Goal: Obtain resource: Download file/media

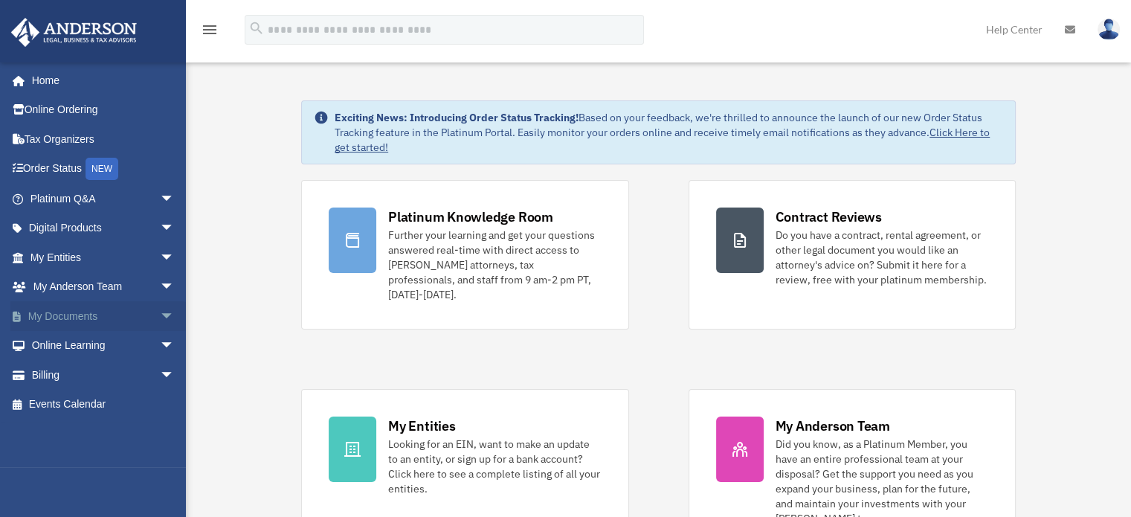
click at [136, 309] on link "My Documents arrow_drop_down" at bounding box center [103, 316] width 187 height 30
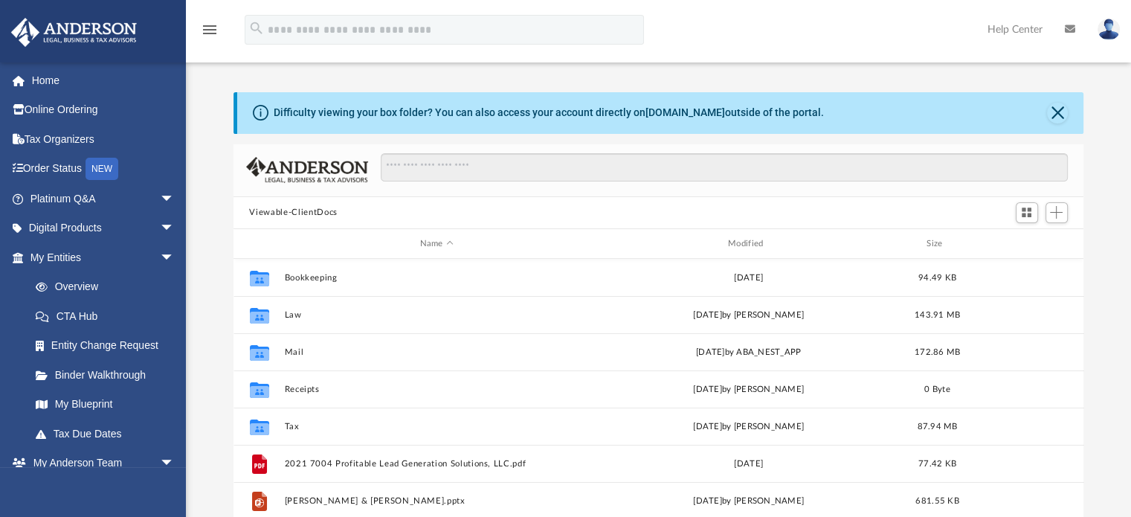
scroll to position [326, 839]
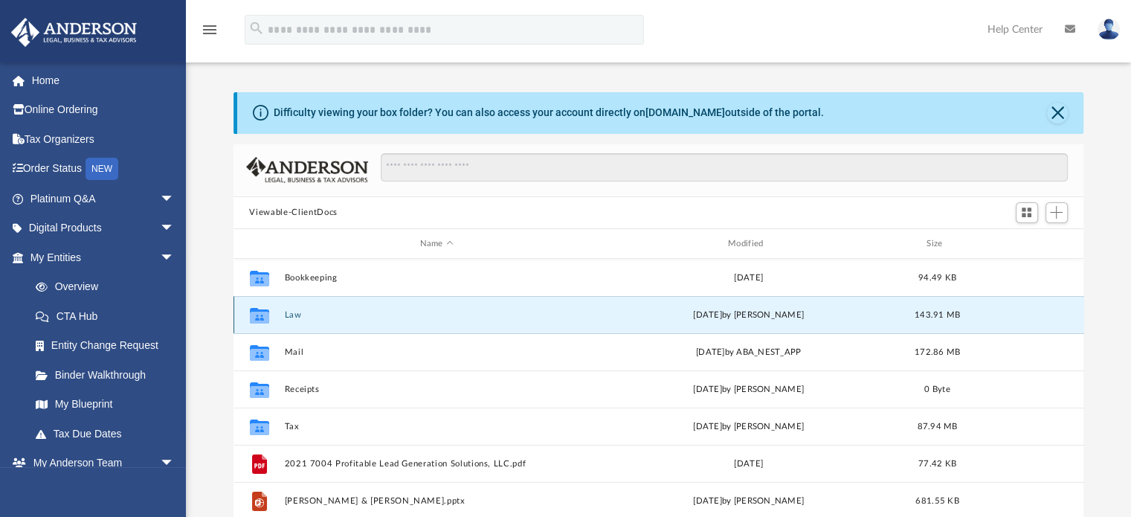
click at [293, 317] on button "Law" at bounding box center [436, 315] width 305 height 10
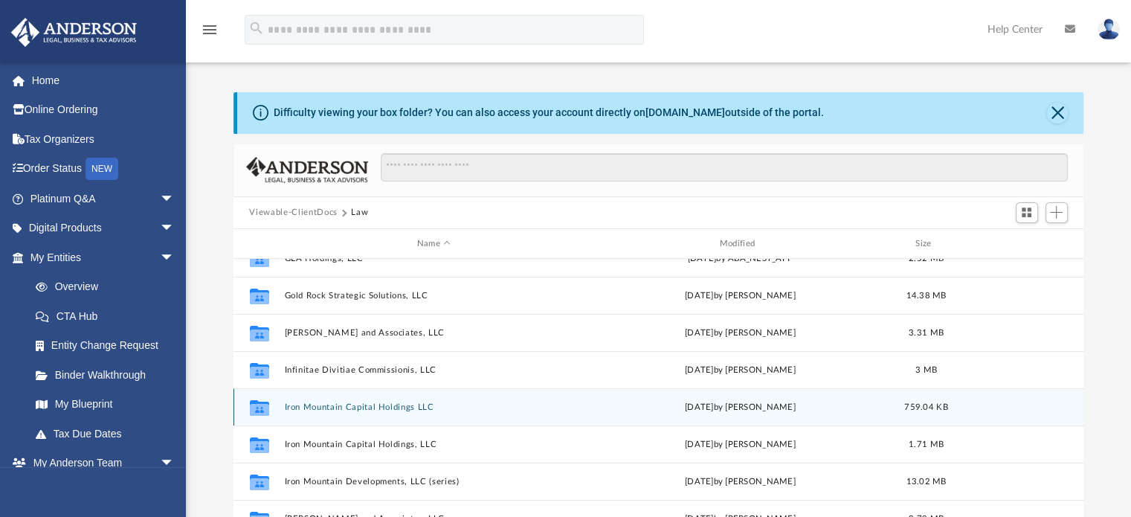
scroll to position [430, 0]
click at [368, 406] on button "Iron Mountain Developments, LLC (series)" at bounding box center [434, 406] width 300 height 10
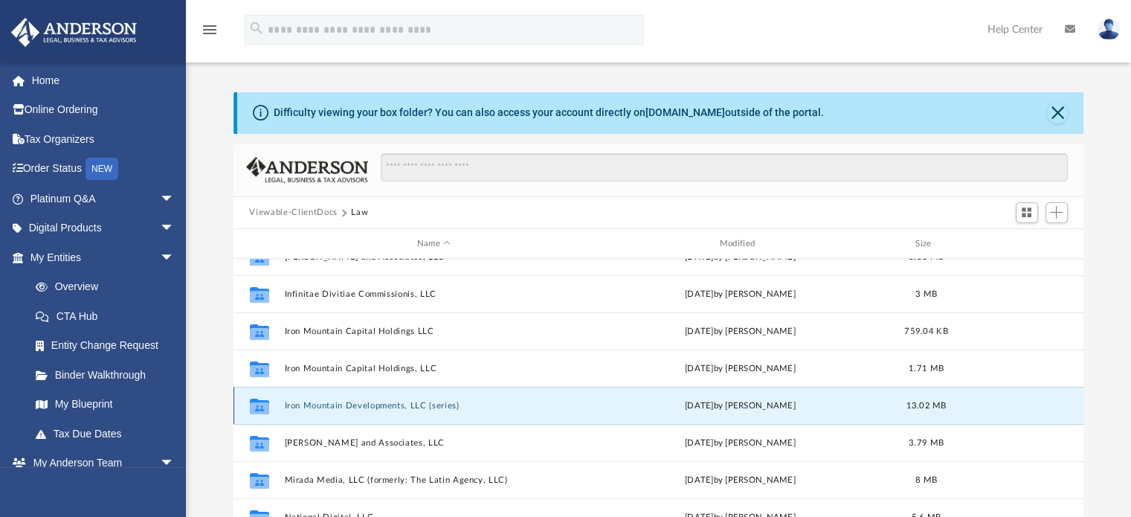
click at [368, 406] on button "Iron Mountain Developments, LLC (series)" at bounding box center [434, 406] width 300 height 10
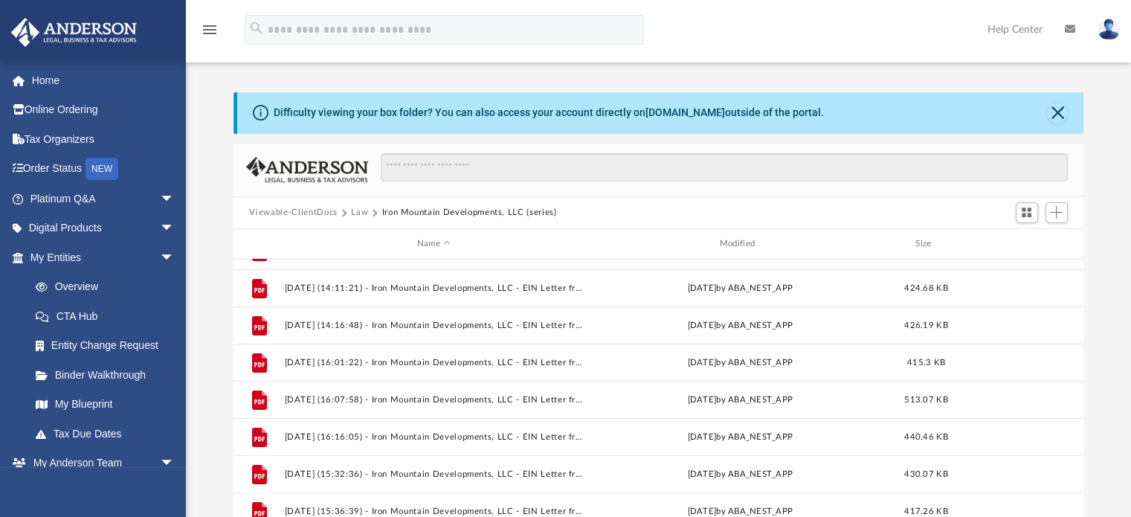
scroll to position [0, 0]
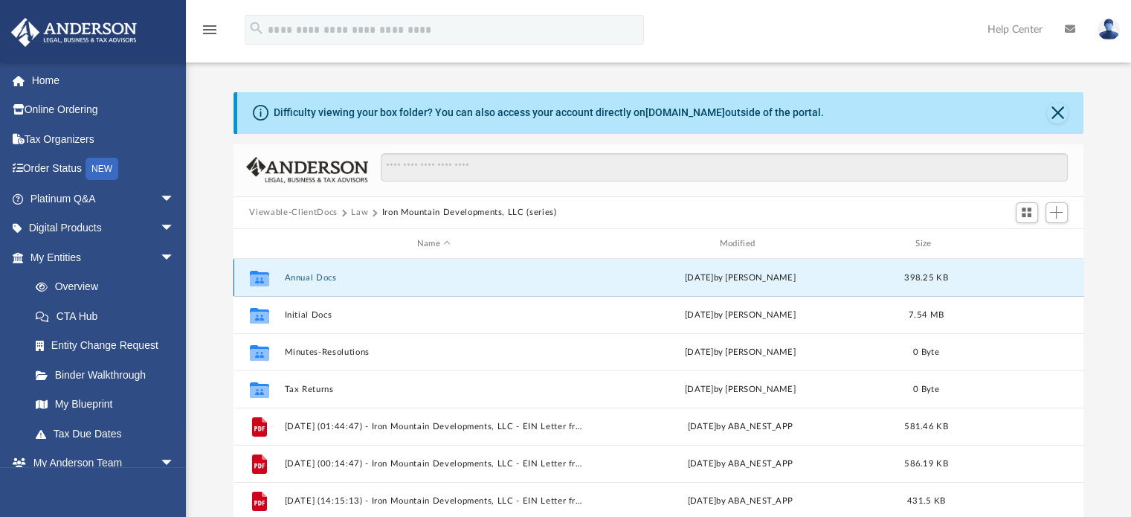
click at [320, 279] on button "Annual Docs" at bounding box center [434, 278] width 300 height 10
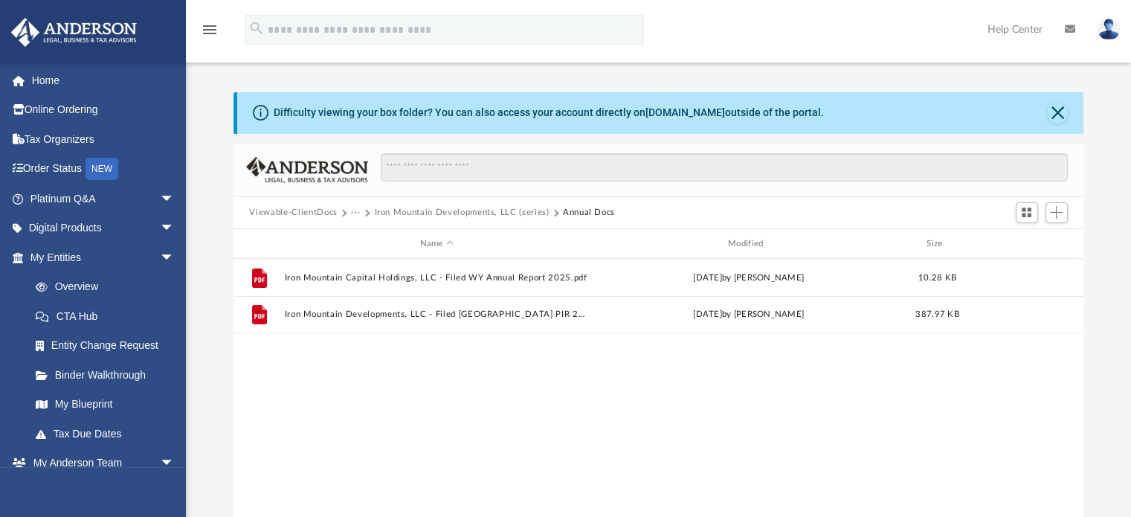
click at [442, 208] on button "Iron Mountain Developments, LLC (series)" at bounding box center [461, 212] width 175 height 13
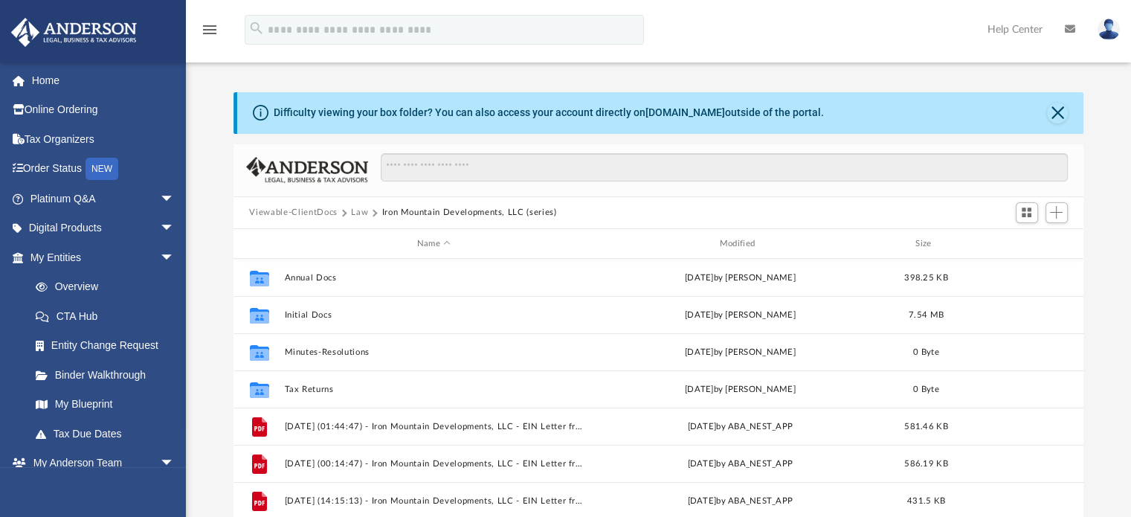
click at [359, 213] on button "Law" at bounding box center [359, 212] width 17 height 13
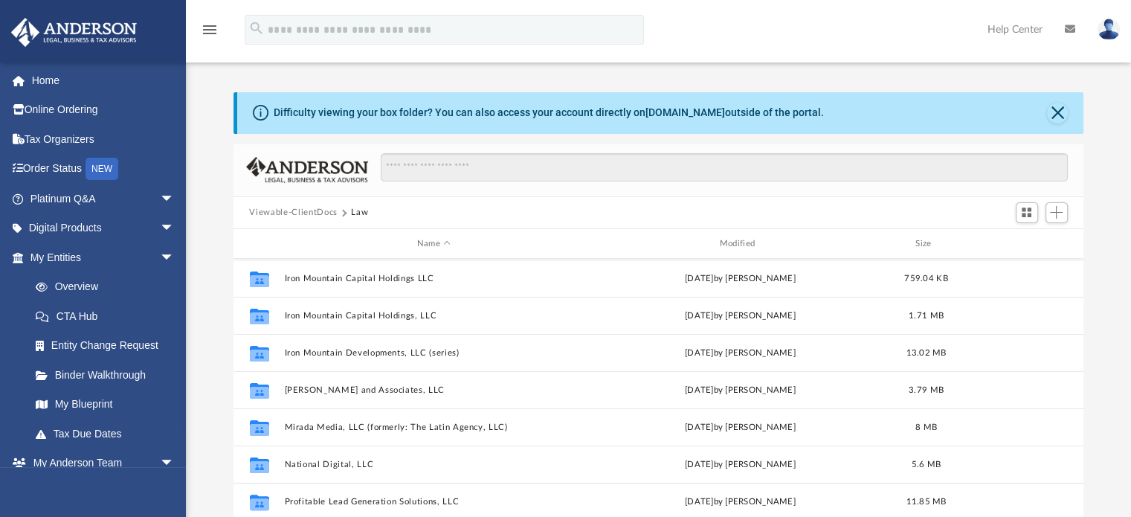
scroll to position [480, 0]
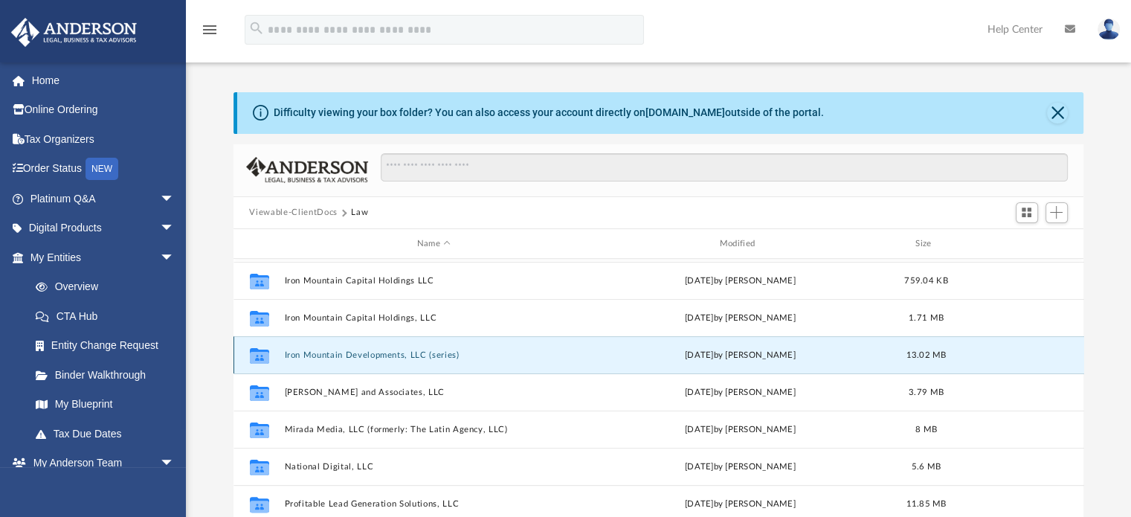
click at [347, 353] on button "Iron Mountain Developments, LLC (series)" at bounding box center [434, 355] width 300 height 10
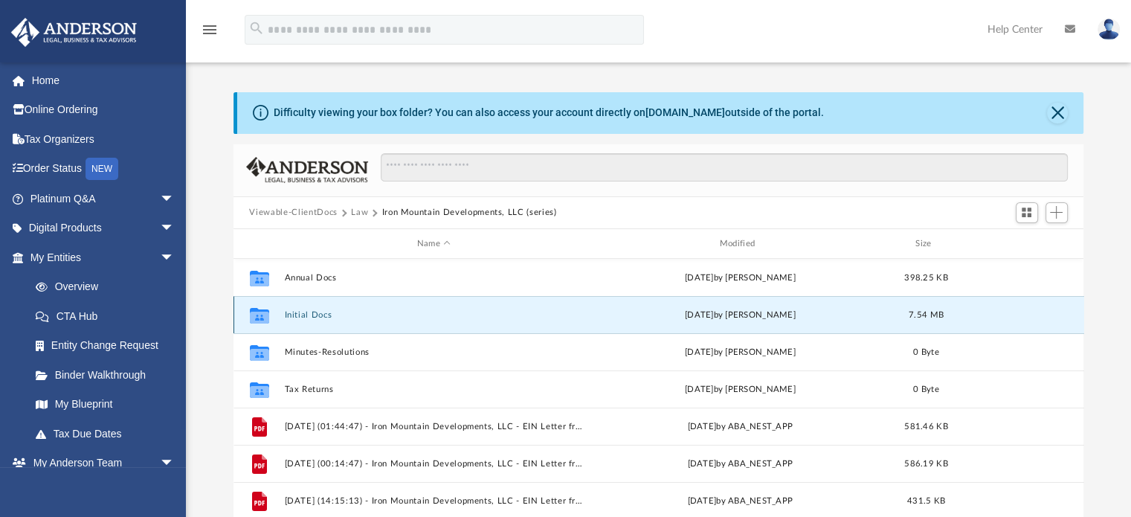
click at [309, 318] on button "Initial Docs" at bounding box center [434, 315] width 300 height 10
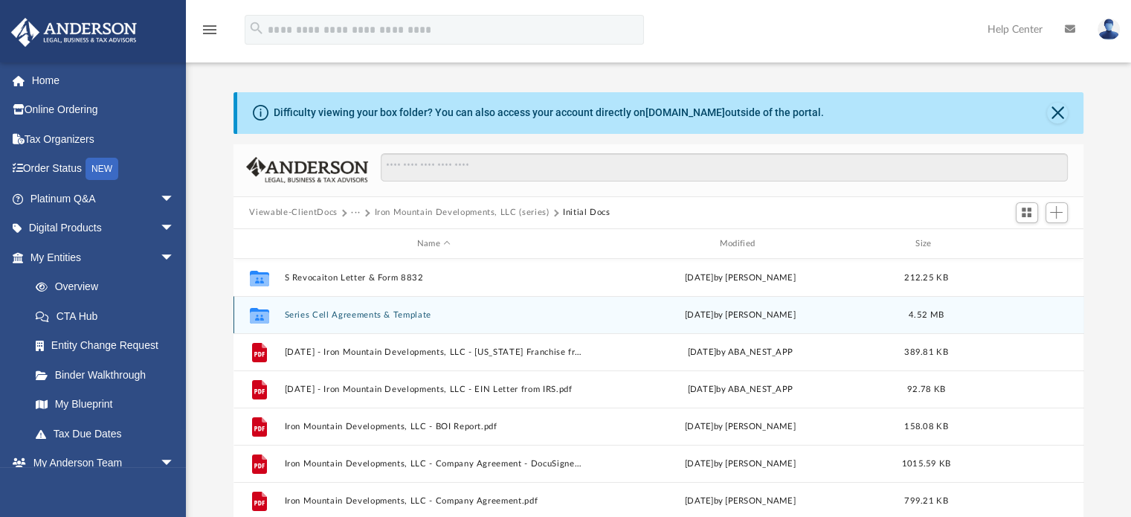
click at [360, 315] on button "Series Cell Agreements & Template" at bounding box center [434, 315] width 300 height 10
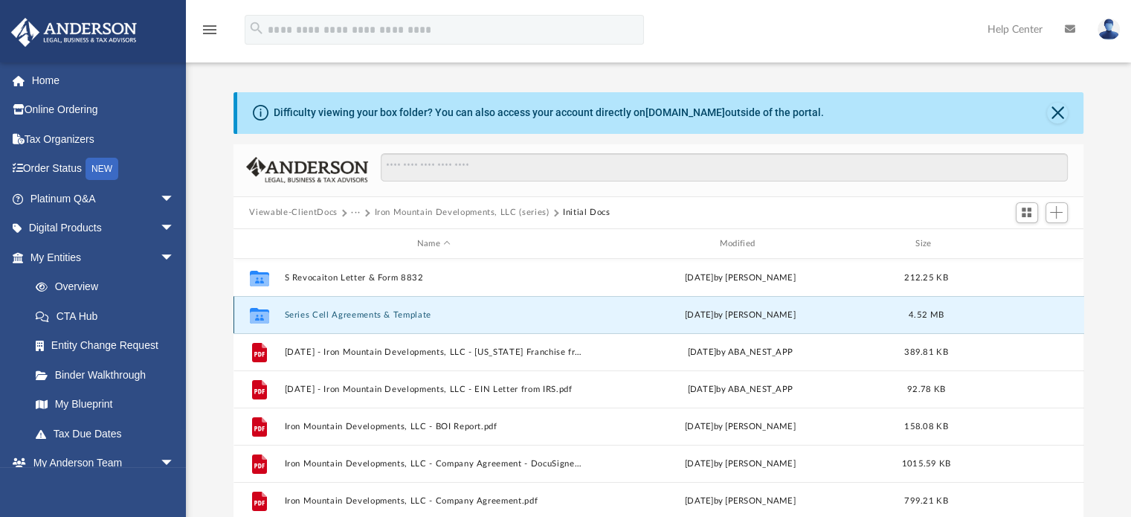
click at [360, 315] on button "Series Cell Agreements & Template" at bounding box center [434, 315] width 300 height 10
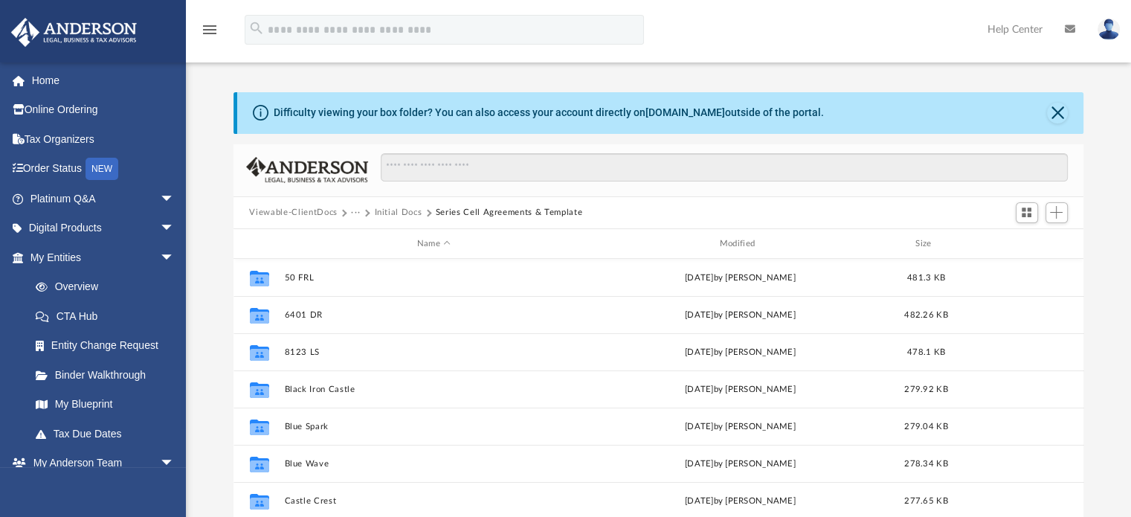
click at [412, 211] on button "Initial Docs" at bounding box center [398, 212] width 48 height 13
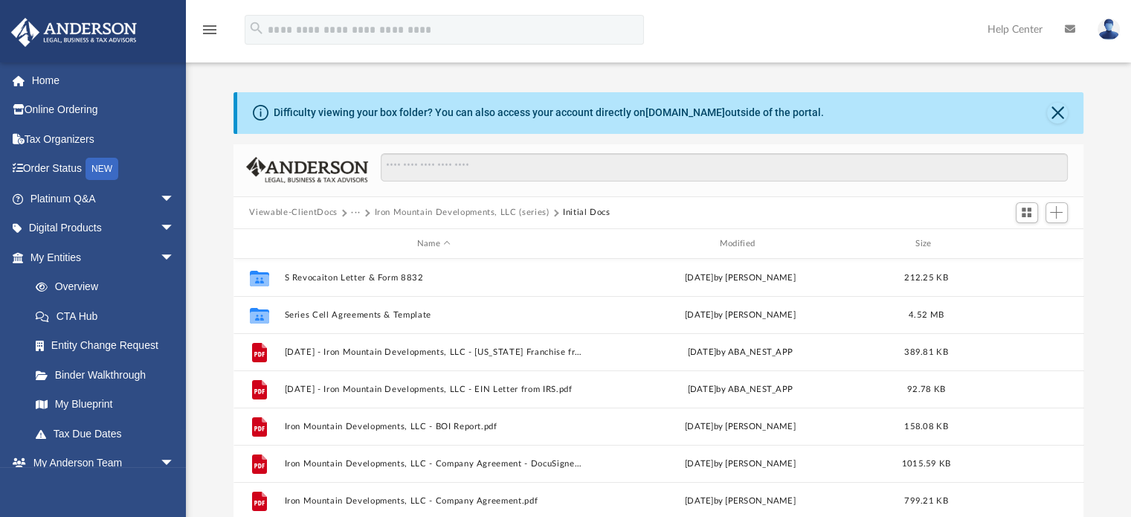
click at [353, 210] on button "···" at bounding box center [356, 212] width 10 height 13
click at [361, 240] on li "Law" at bounding box center [366, 239] width 17 height 16
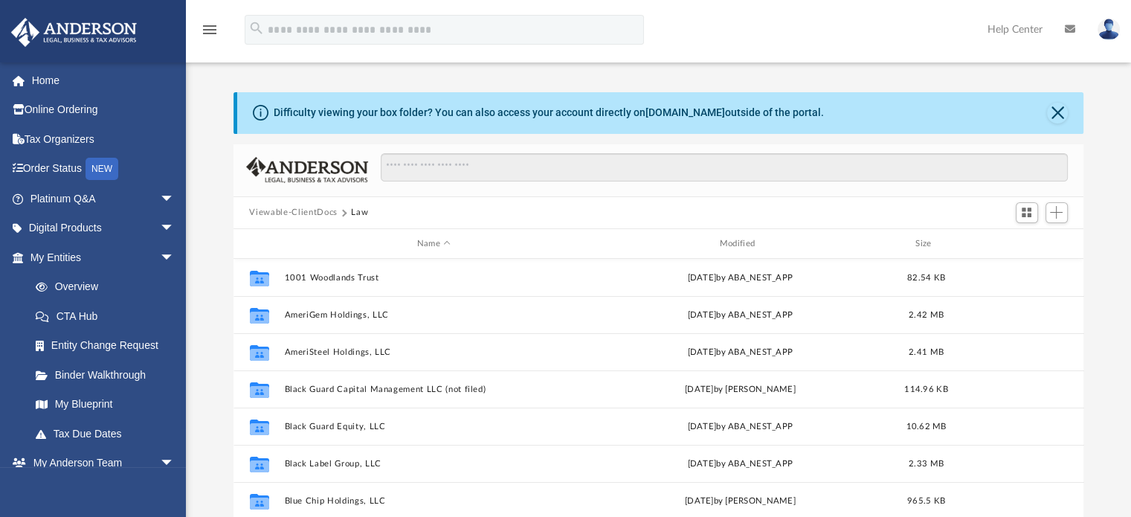
click at [402, 208] on div "Viewable-ClientDocs Law" at bounding box center [659, 213] width 851 height 33
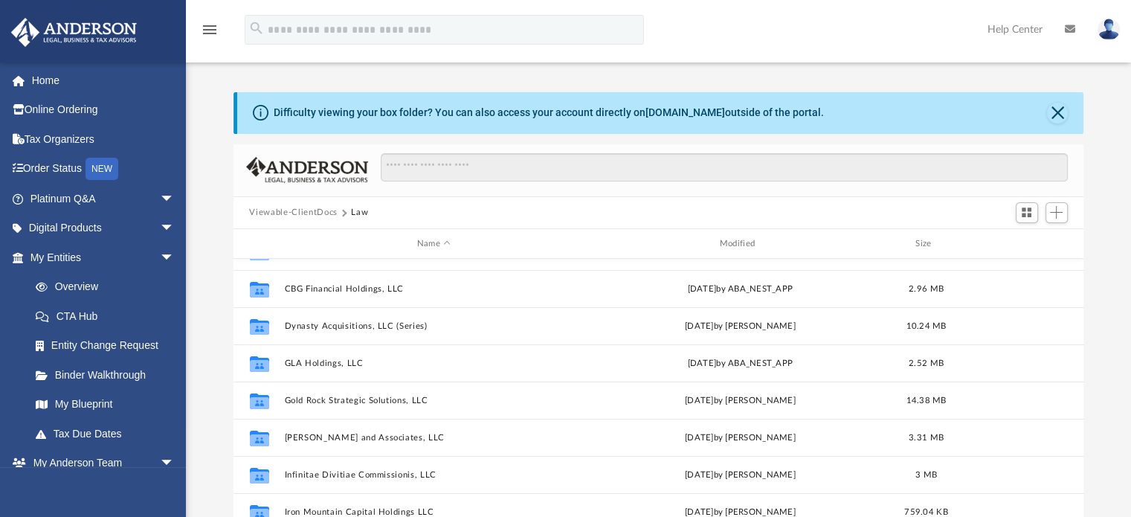
scroll to position [250, 0]
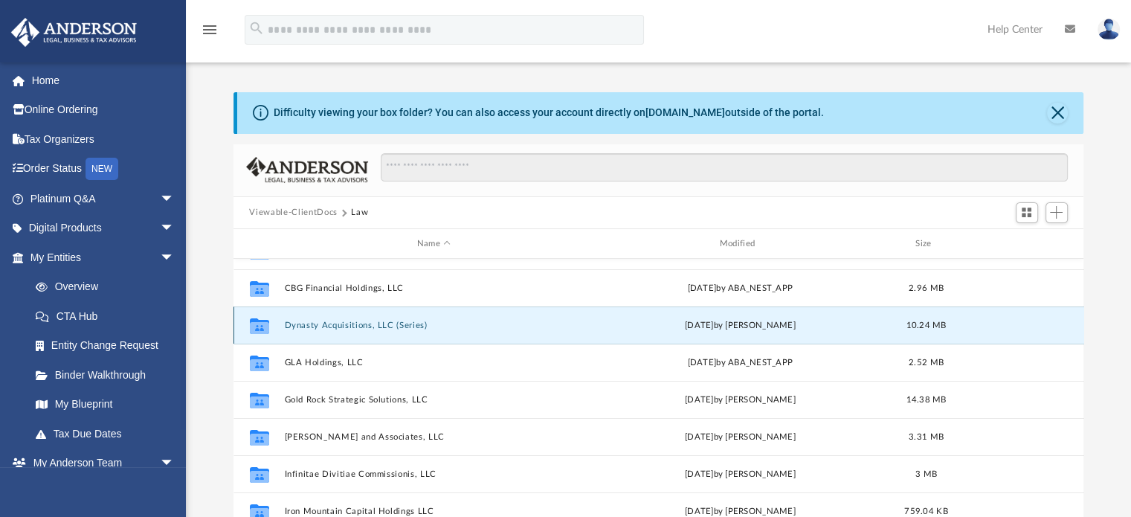
click at [339, 326] on button "Dynasty Acquisitions, LLC (Series)" at bounding box center [434, 326] width 300 height 10
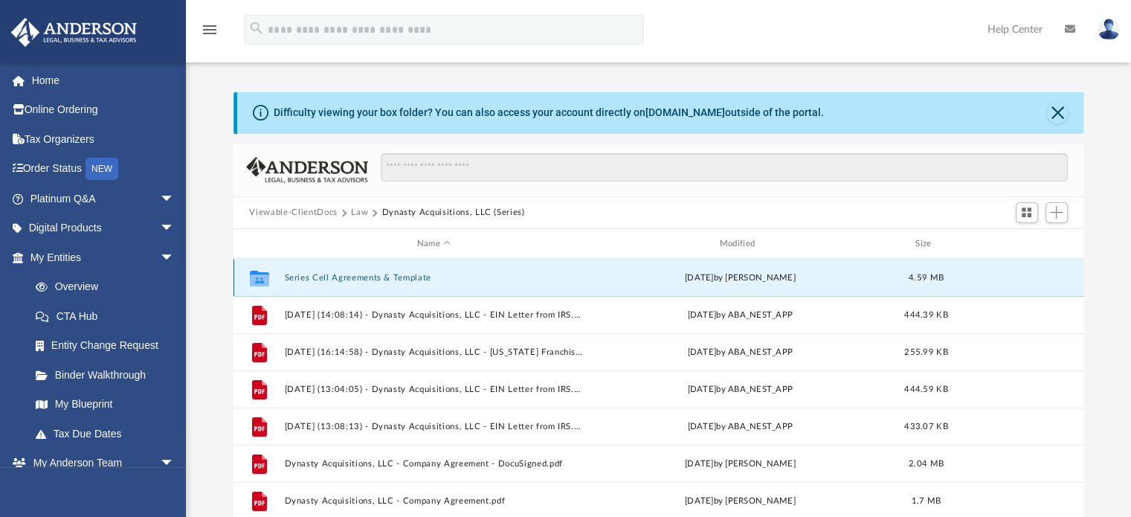
click at [360, 275] on button "Series Cell Agreements & Template" at bounding box center [434, 278] width 300 height 10
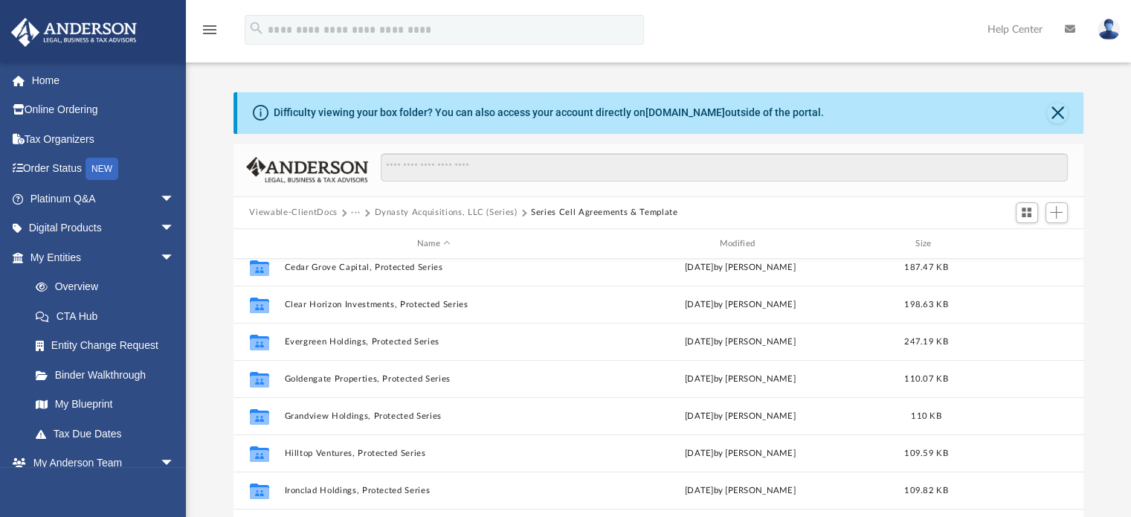
scroll to position [198, 0]
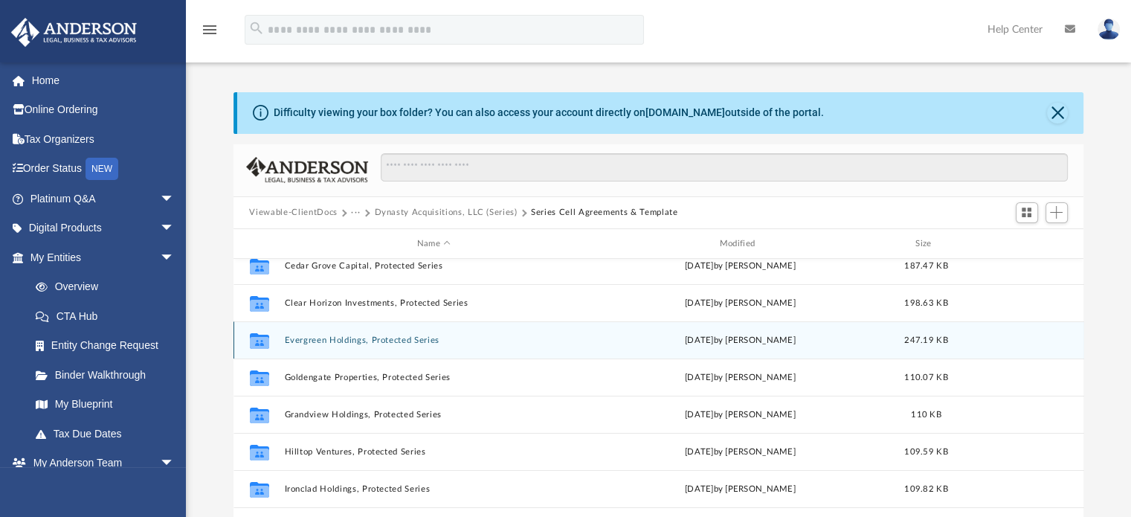
click at [408, 337] on button "Evergreen Holdings, Protected Series" at bounding box center [434, 340] width 300 height 10
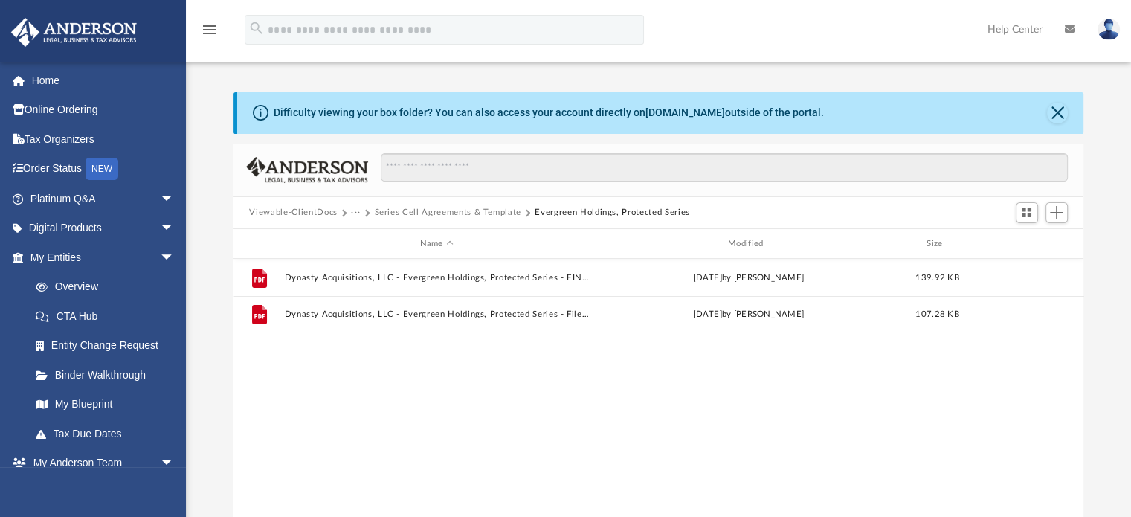
scroll to position [0, 0]
click at [500, 207] on button "Series Cell Agreements & Template" at bounding box center [447, 212] width 147 height 13
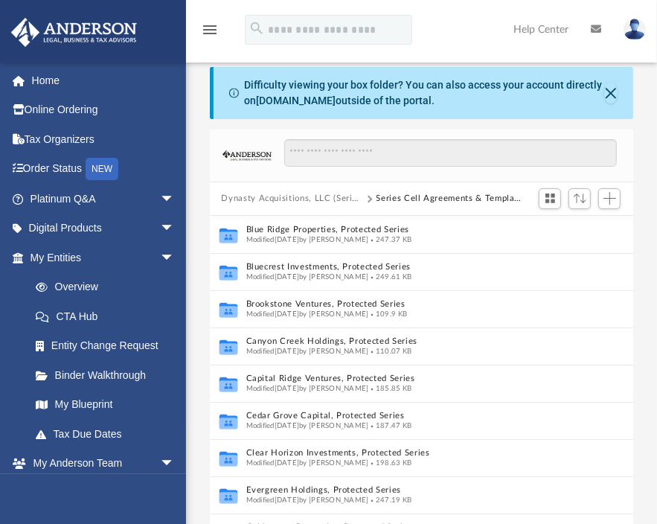
click at [477, 21] on div "menu search Site Menu add jason.cianflone@ironmountaindevelopmentgroup.com My P…" at bounding box center [328, 36] width 634 height 51
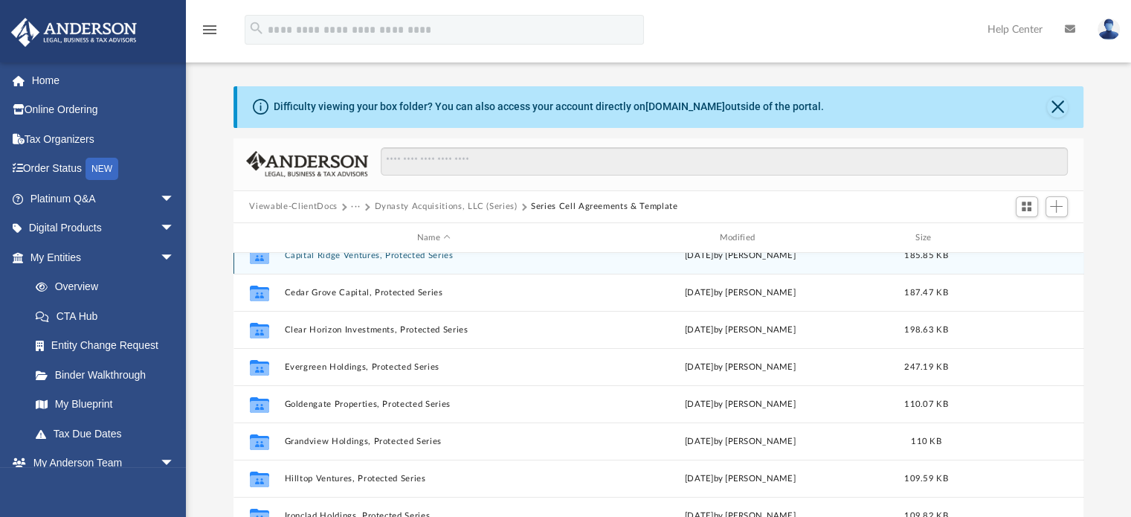
scroll to position [170, 0]
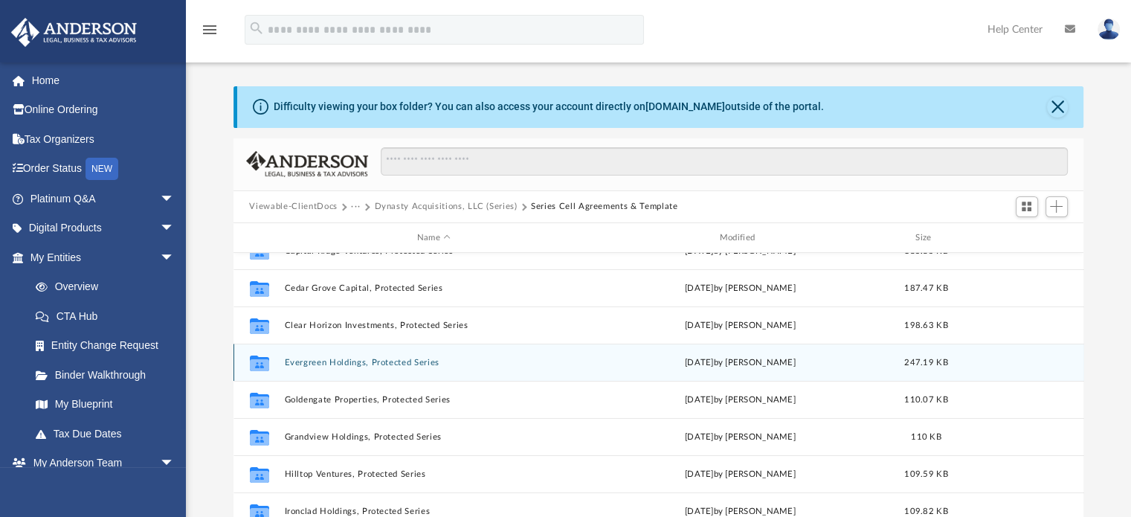
click at [693, 360] on div "today by Joyce Johnson" at bounding box center [740, 362] width 300 height 13
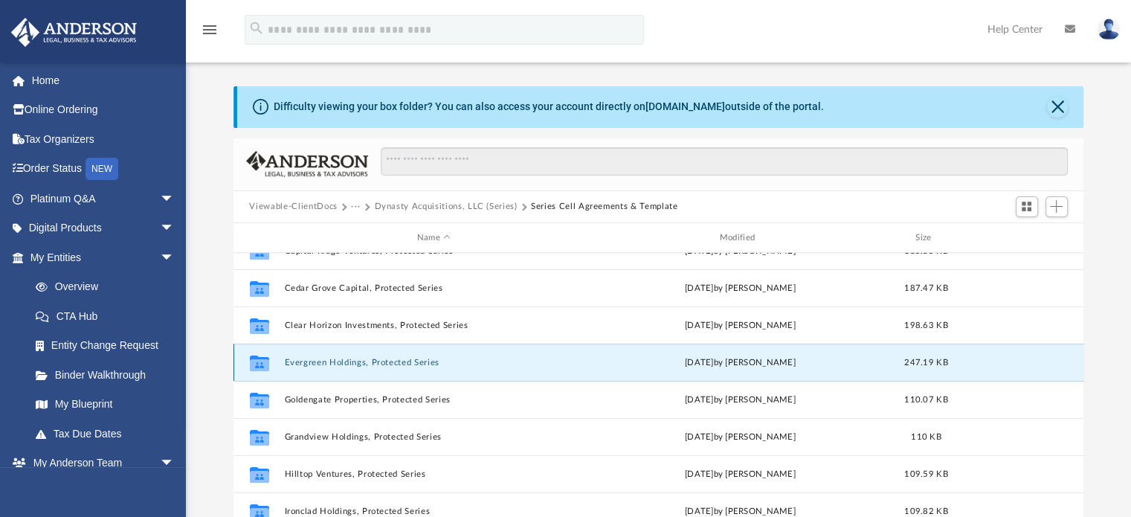
click at [733, 361] on div "today by Joyce Johnson" at bounding box center [740, 362] width 300 height 13
click at [365, 366] on button "Evergreen Holdings, Protected Series" at bounding box center [434, 363] width 300 height 10
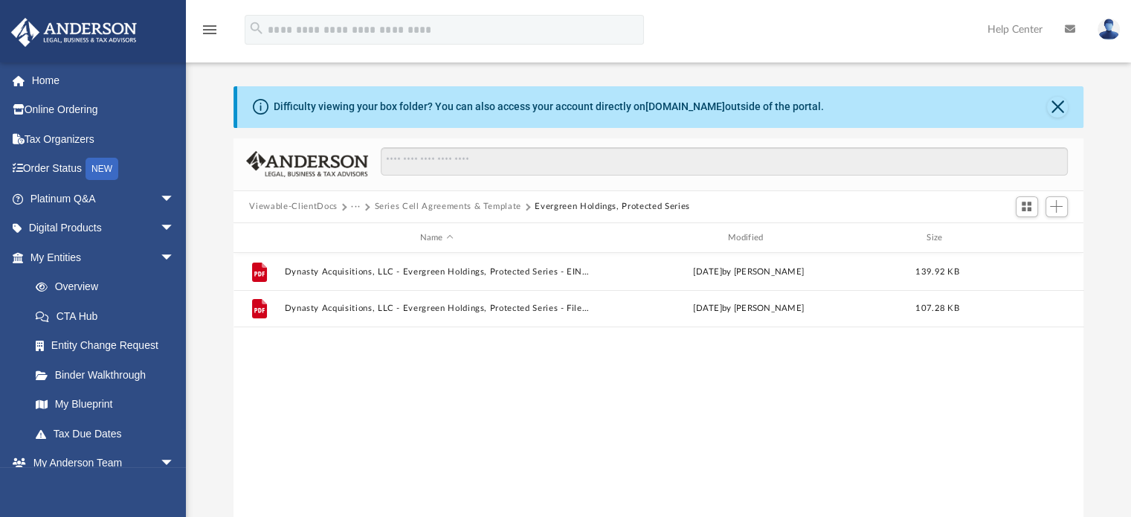
scroll to position [0, 0]
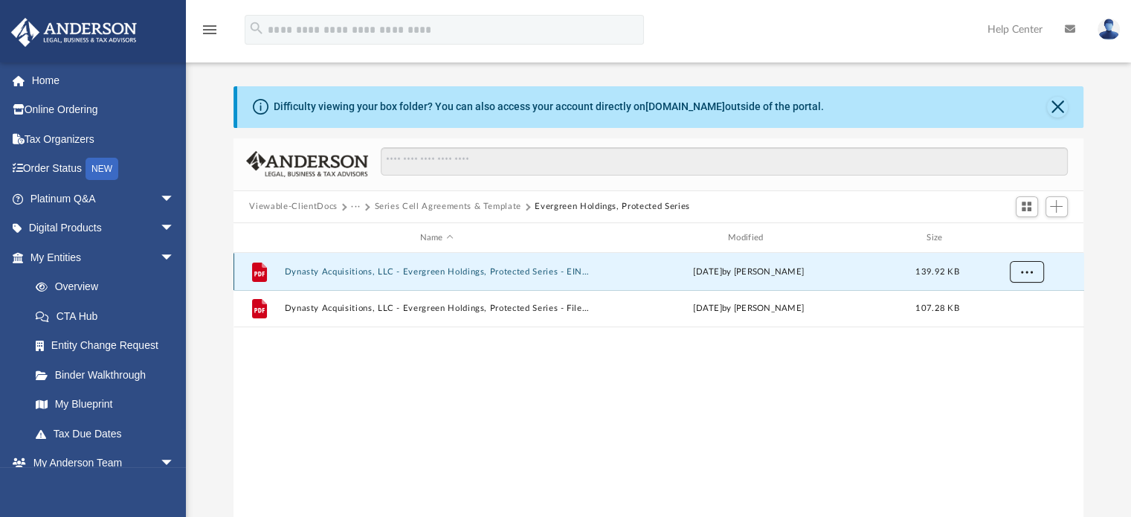
click at [1026, 272] on span "More options" at bounding box center [1026, 272] width 12 height 8
click at [1008, 326] on li "Download" at bounding box center [1012, 326] width 43 height 16
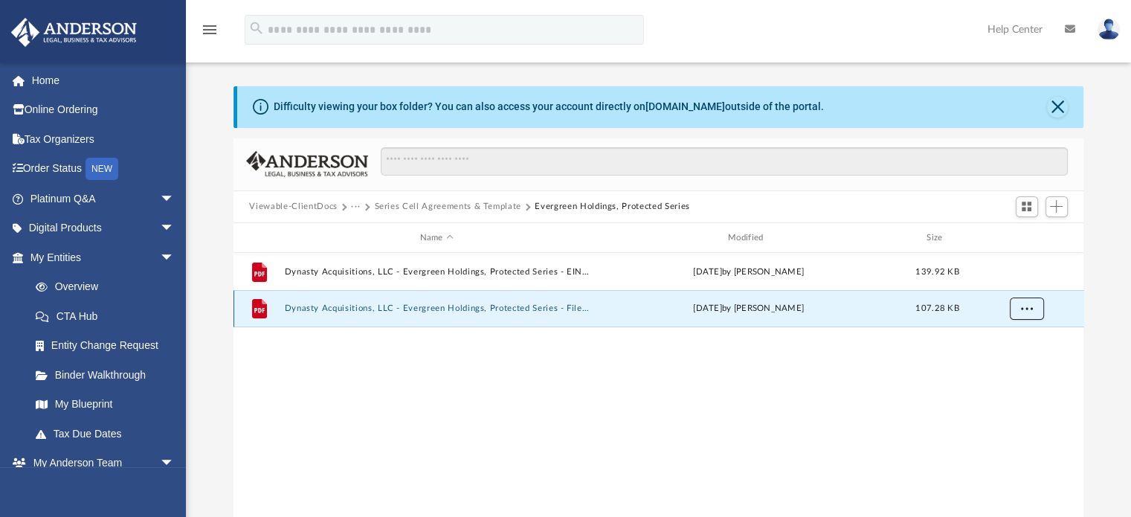
click at [1028, 312] on span "More options" at bounding box center [1026, 308] width 12 height 8
click at [1010, 367] on li "Download" at bounding box center [1012, 363] width 43 height 16
